Goal: Task Accomplishment & Management: Manage account settings

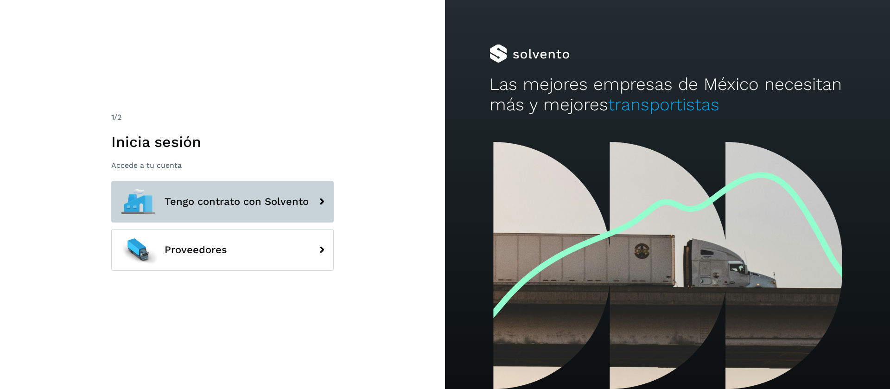
click at [257, 211] on button "Tengo contrato con Solvento" at bounding box center [222, 202] width 222 height 42
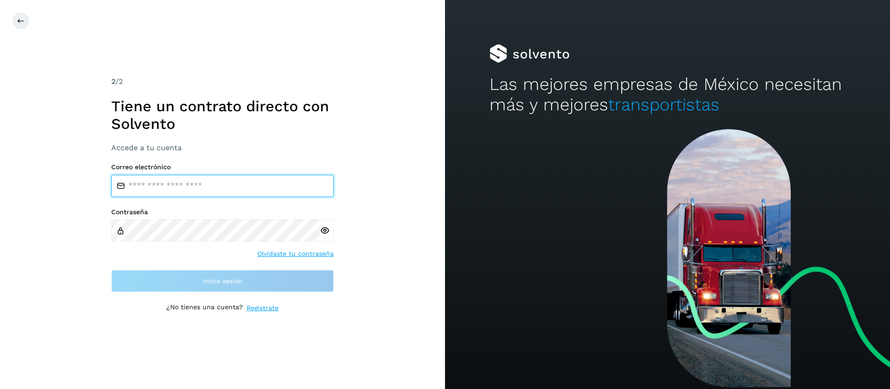
click at [221, 190] on input "email" at bounding box center [222, 186] width 222 height 22
type input "**********"
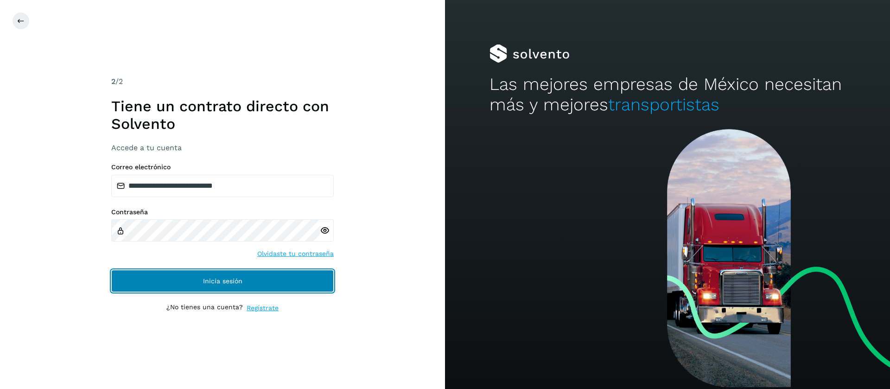
click at [295, 270] on button "Inicia sesión" at bounding box center [222, 281] width 222 height 22
click at [285, 272] on button "Inicia sesión" at bounding box center [222, 281] width 222 height 22
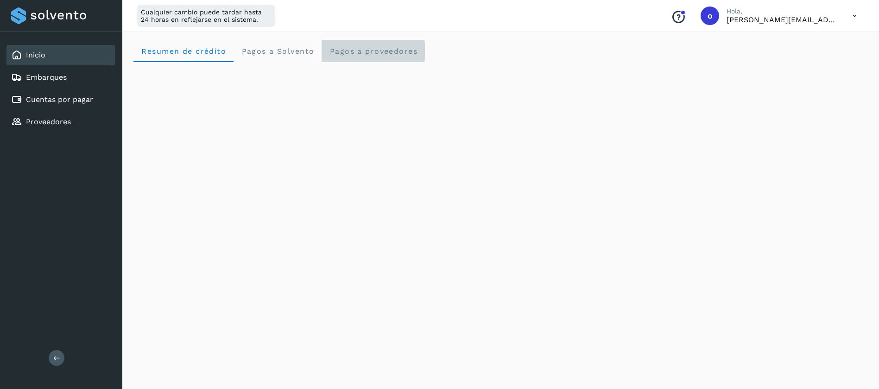
click at [356, 59] on proveedores "Pagos a proveedores" at bounding box center [373, 51] width 103 height 22
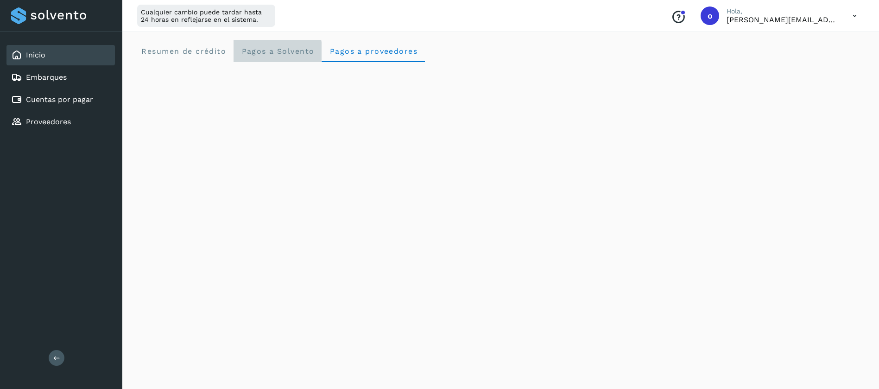
click at [307, 51] on span "Pagos a Solvento" at bounding box center [277, 51] width 73 height 9
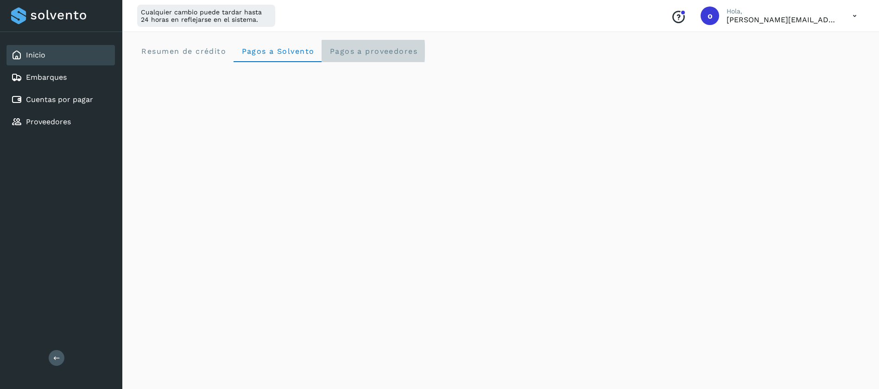
click at [352, 53] on span "Pagos a proveedores" at bounding box center [373, 51] width 89 height 9
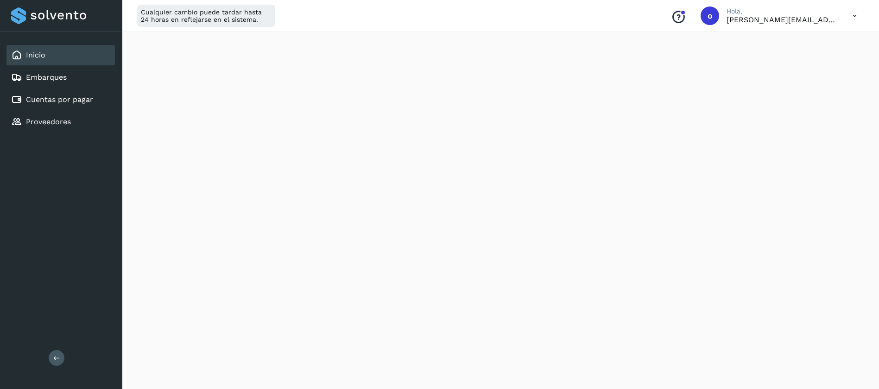
scroll to position [278, 0]
